Goal: Information Seeking & Learning: Obtain resource

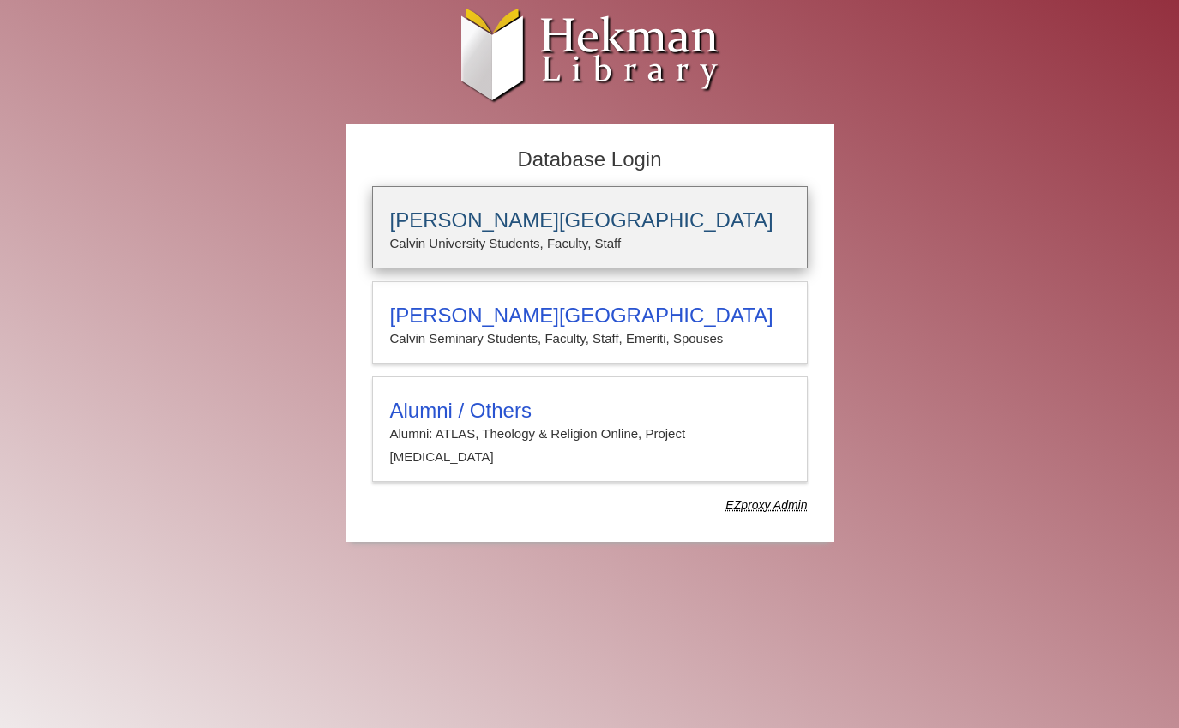
type input "*****"
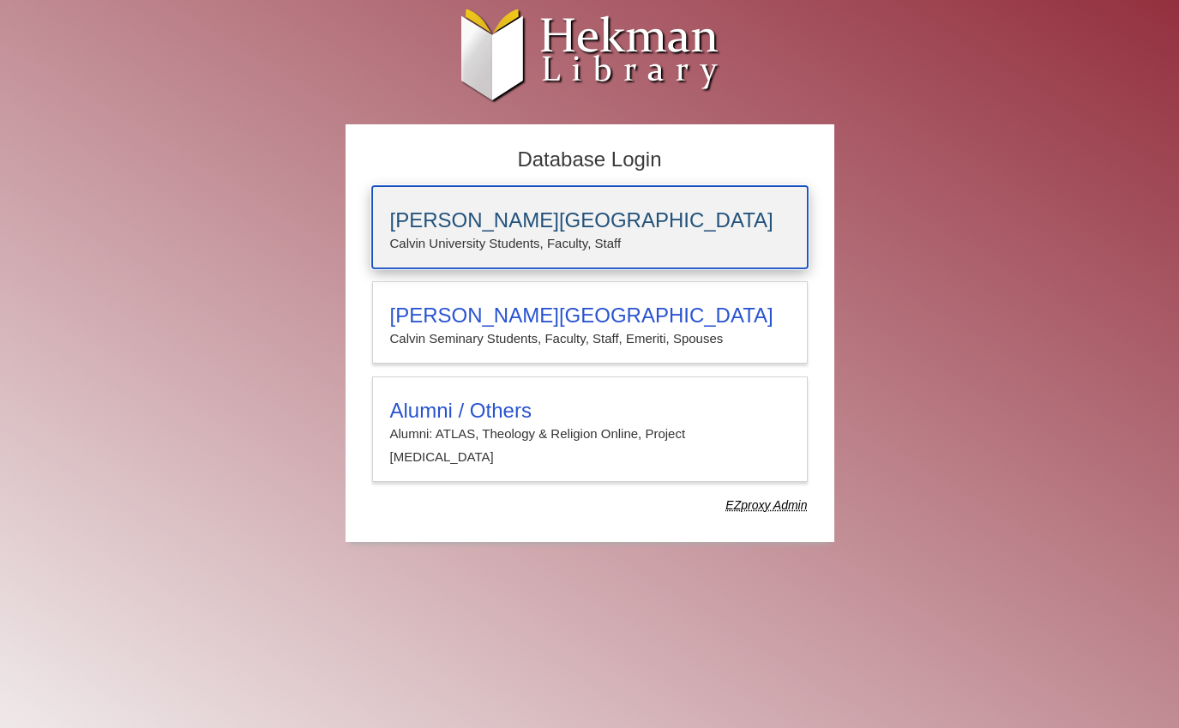
click at [536, 237] on p "Calvin University Students, Faculty, Staff" at bounding box center [589, 243] width 399 height 22
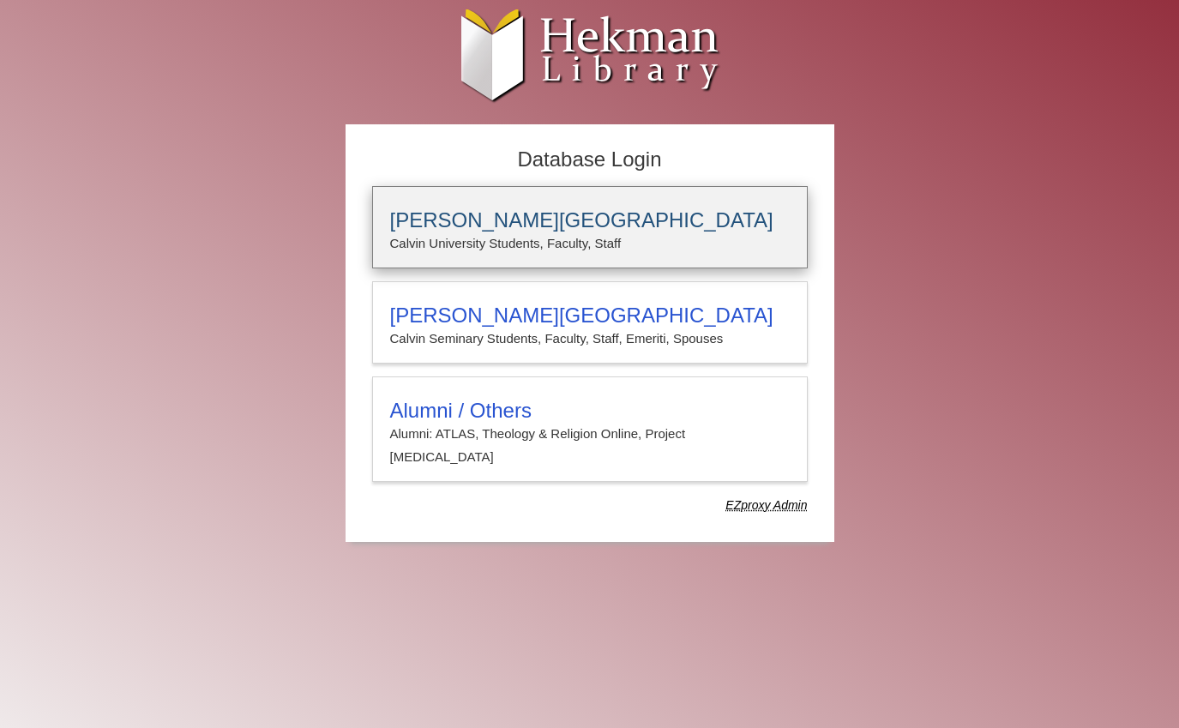
type input "*****"
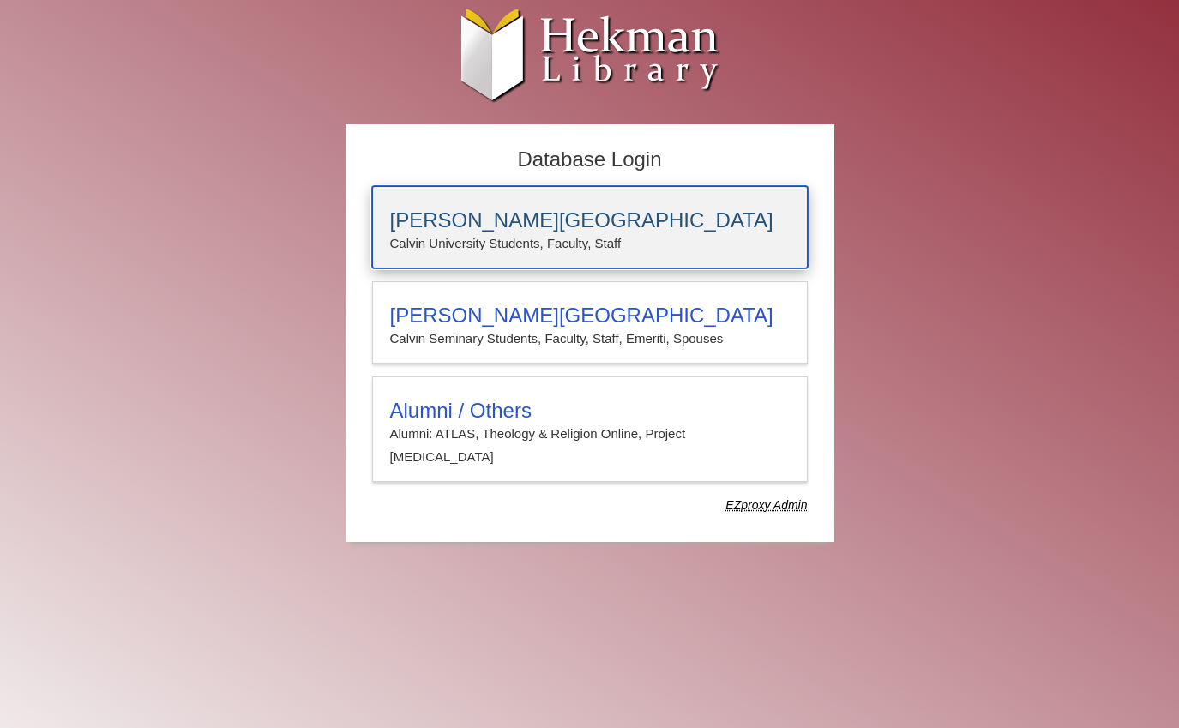
click at [453, 203] on div "[PERSON_NAME][GEOGRAPHIC_DATA] [PERSON_NAME] University Students, Faculty, Staff" at bounding box center [589, 227] width 435 height 82
